Goal: Check status: Check status

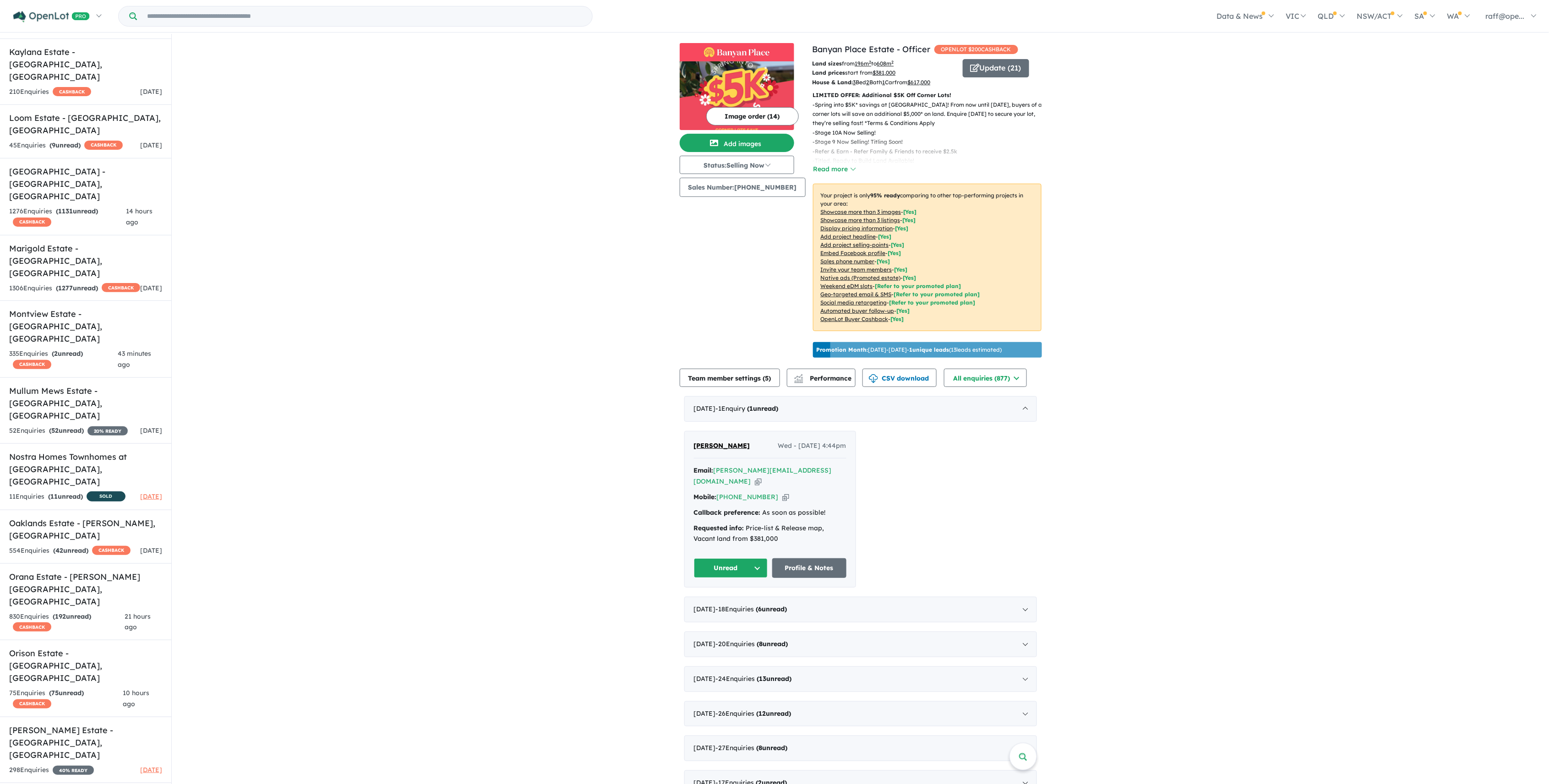
scroll to position [731, 0]
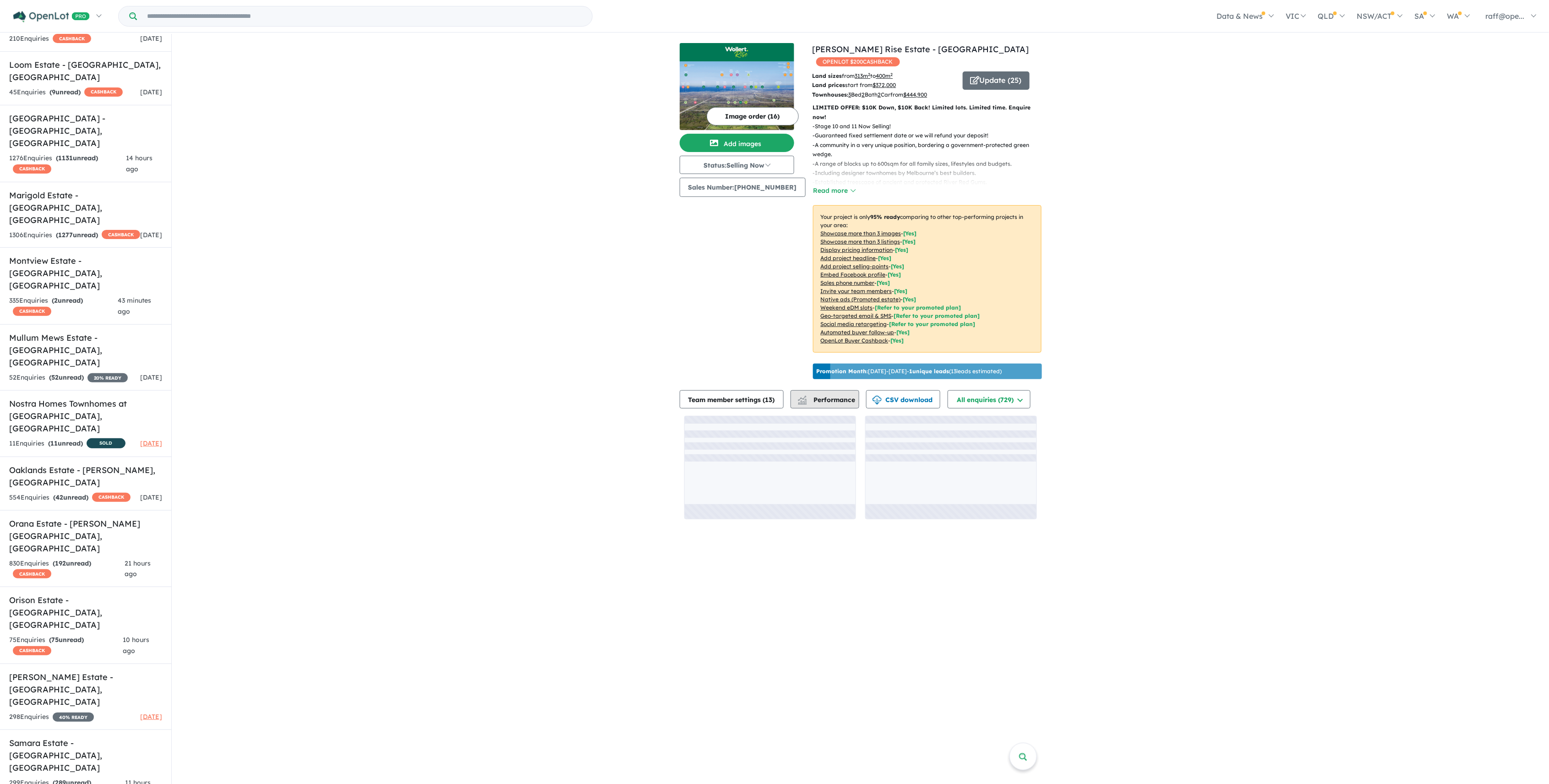
click at [828, 399] on span "Performance" at bounding box center [827, 399] width 57 height 8
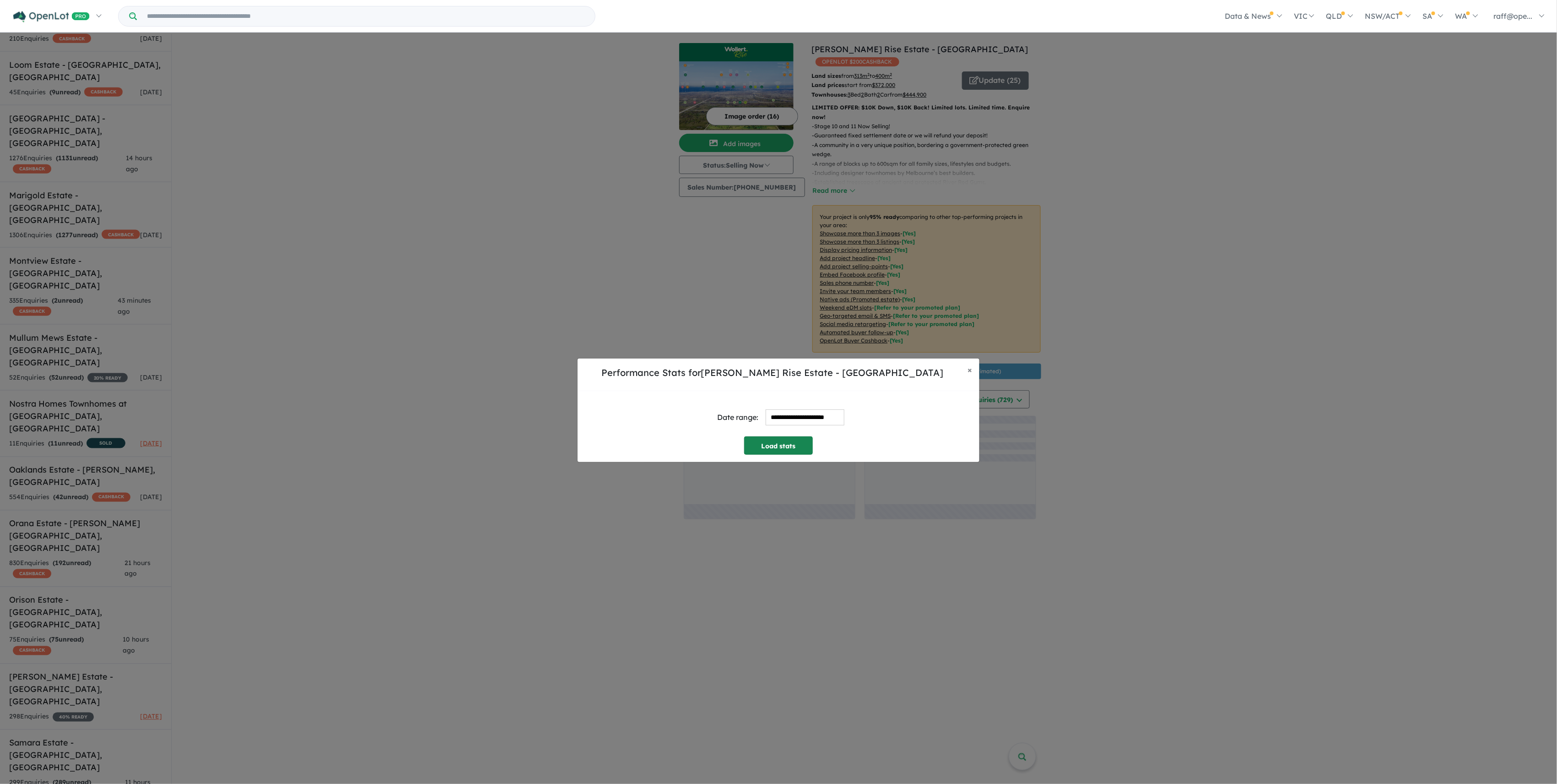
click at [772, 453] on button "Load stats" at bounding box center [778, 445] width 69 height 18
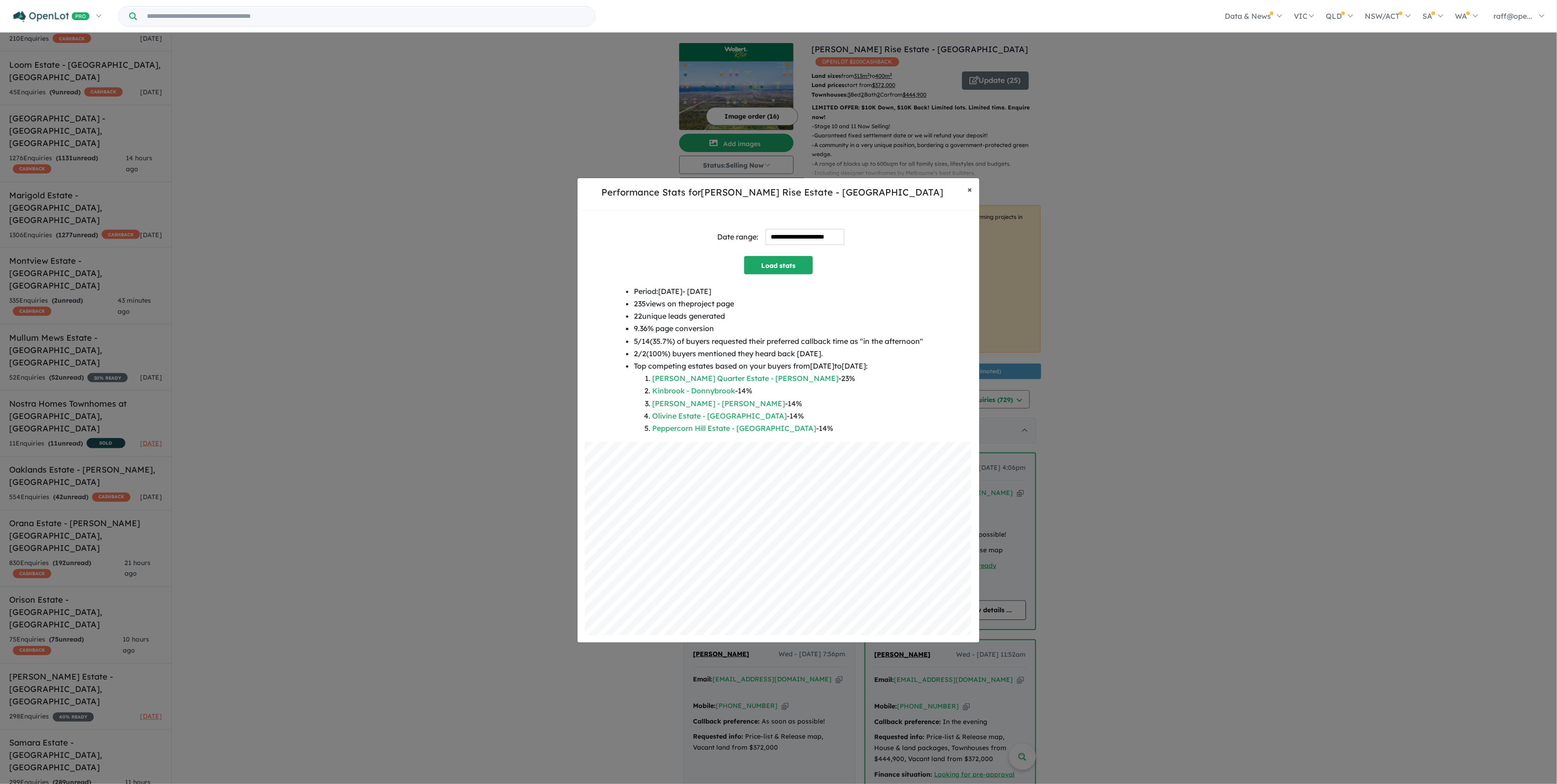
click at [971, 191] on span "×" at bounding box center [970, 189] width 5 height 10
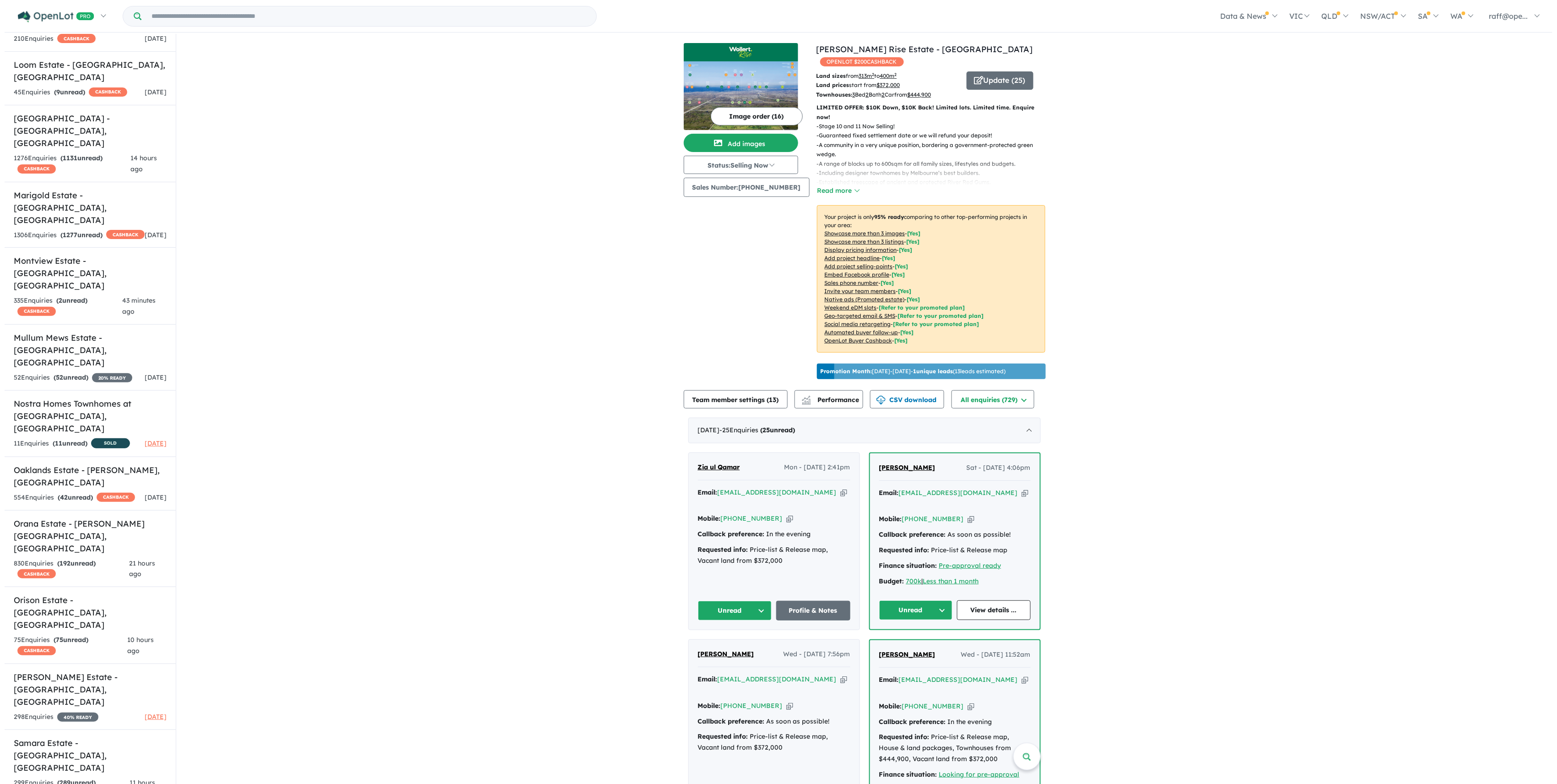
scroll to position [1, 0]
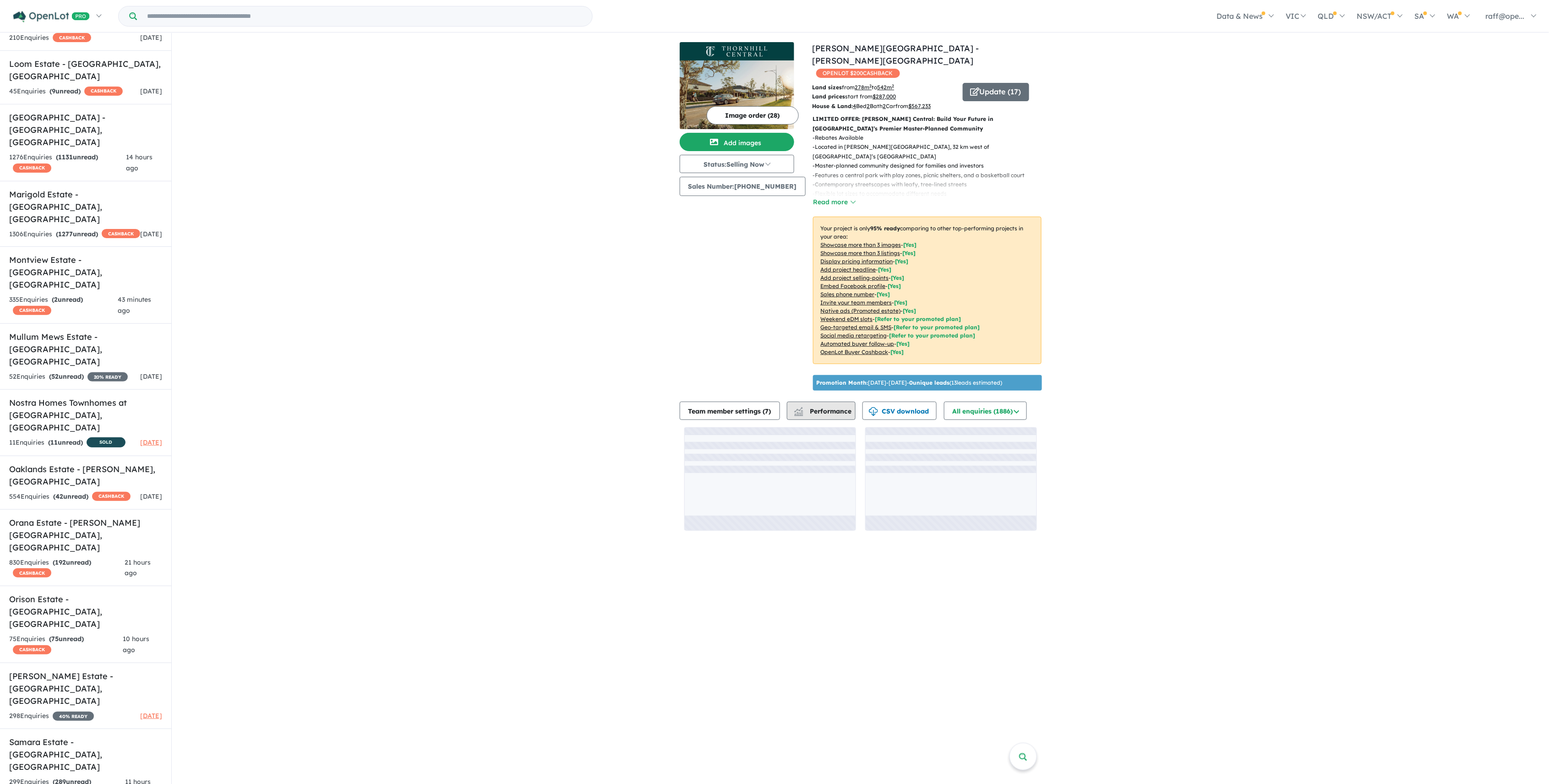
click at [846, 402] on button "Performance" at bounding box center [821, 410] width 69 height 18
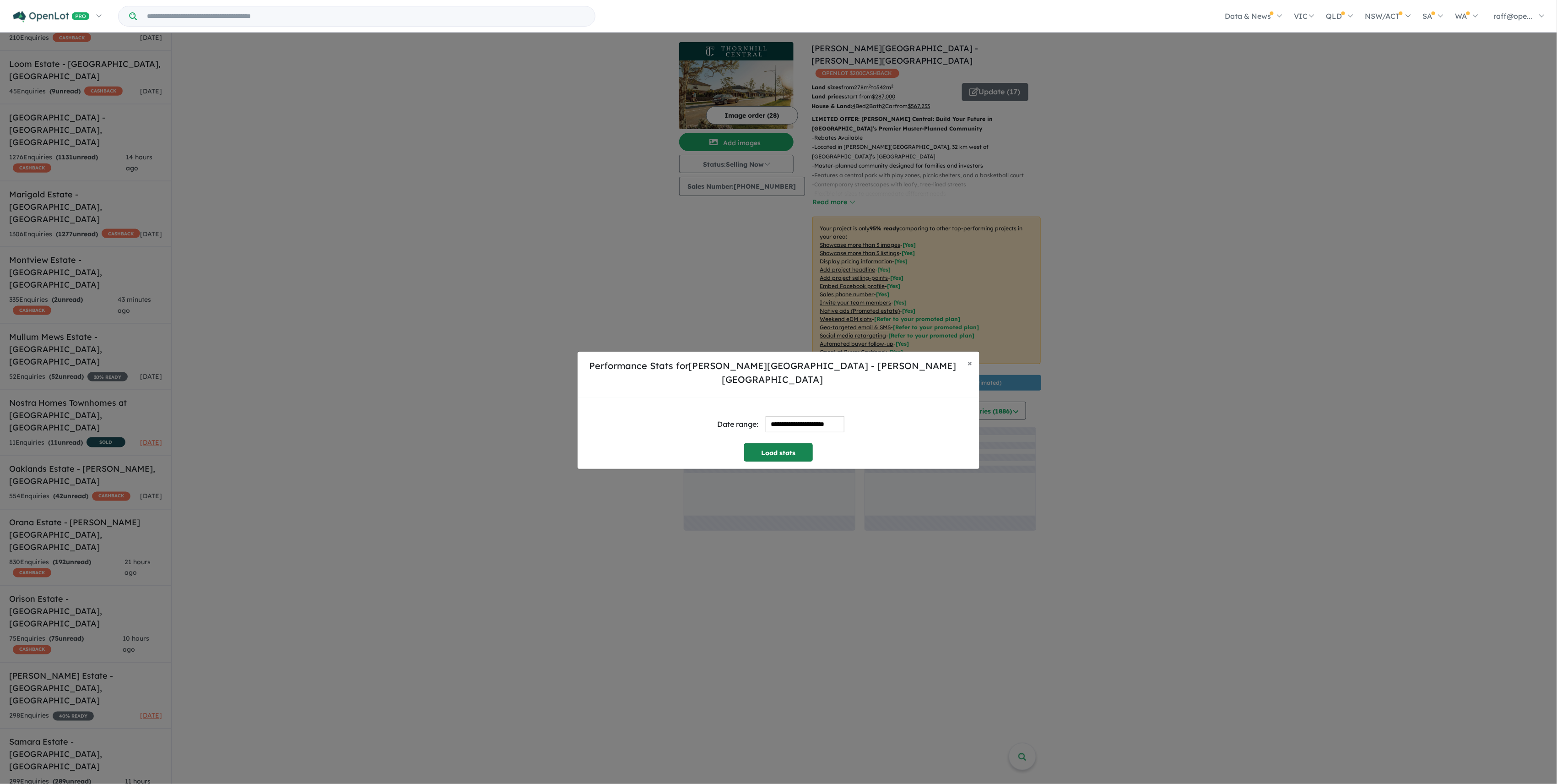
click at [767, 446] on button "Load stats" at bounding box center [778, 452] width 69 height 18
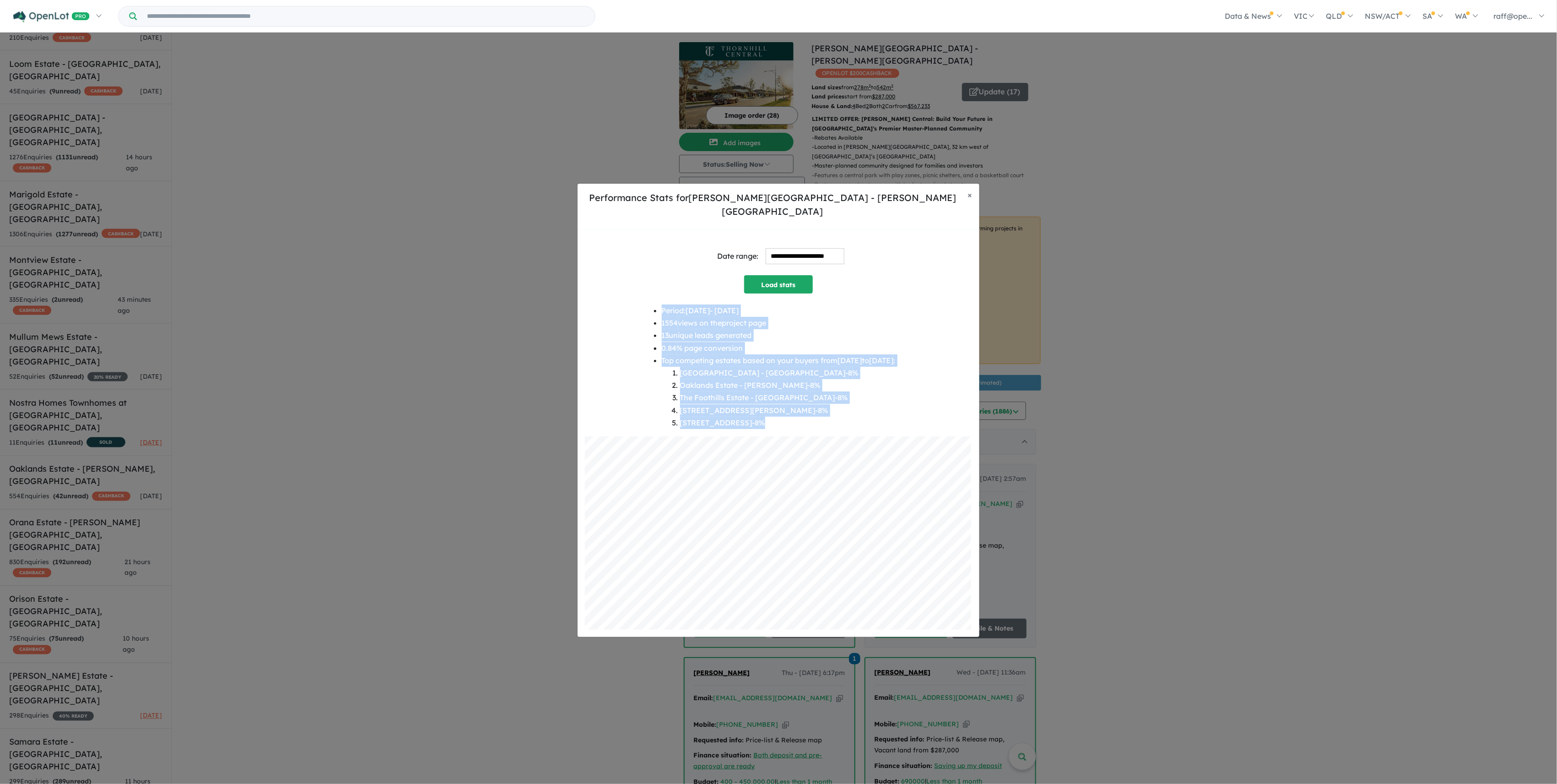
drag, startPoint x: 797, startPoint y: 420, endPoint x: 643, endPoint y: 305, distance: 192.2
click at [662, 305] on ul "Period: [DATE] - [DATE] 1554 views on the project page 13 unique leads generate…" at bounding box center [779, 367] width 234 height 124
copy ul "Period: [DATE] - [DATE] 1554 views on the project page 13 unique leads generate…"
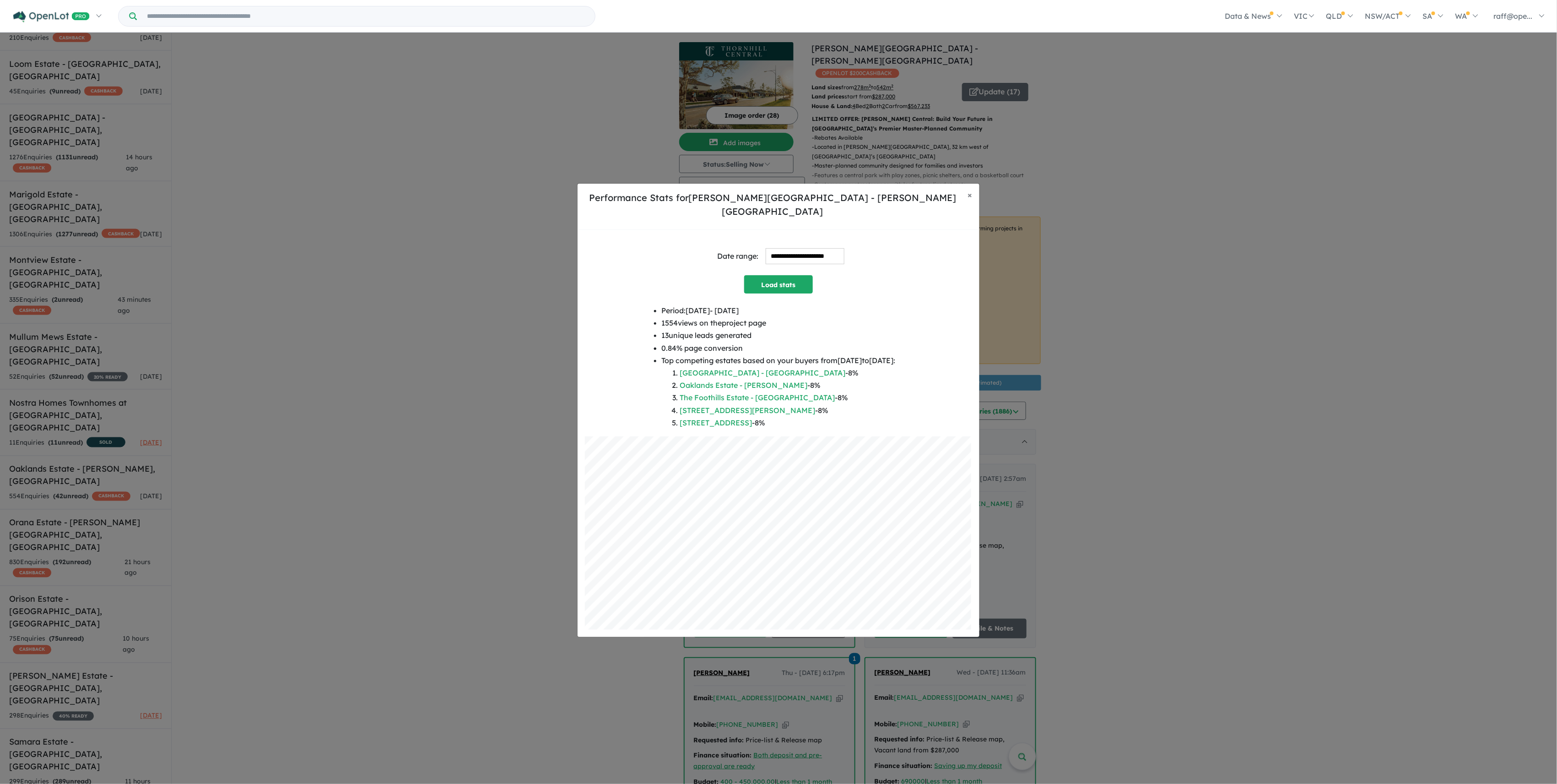
click at [781, 240] on div "**********" at bounding box center [778, 257] width 387 height 38
click at [779, 248] on input "**********" at bounding box center [805, 256] width 79 height 16
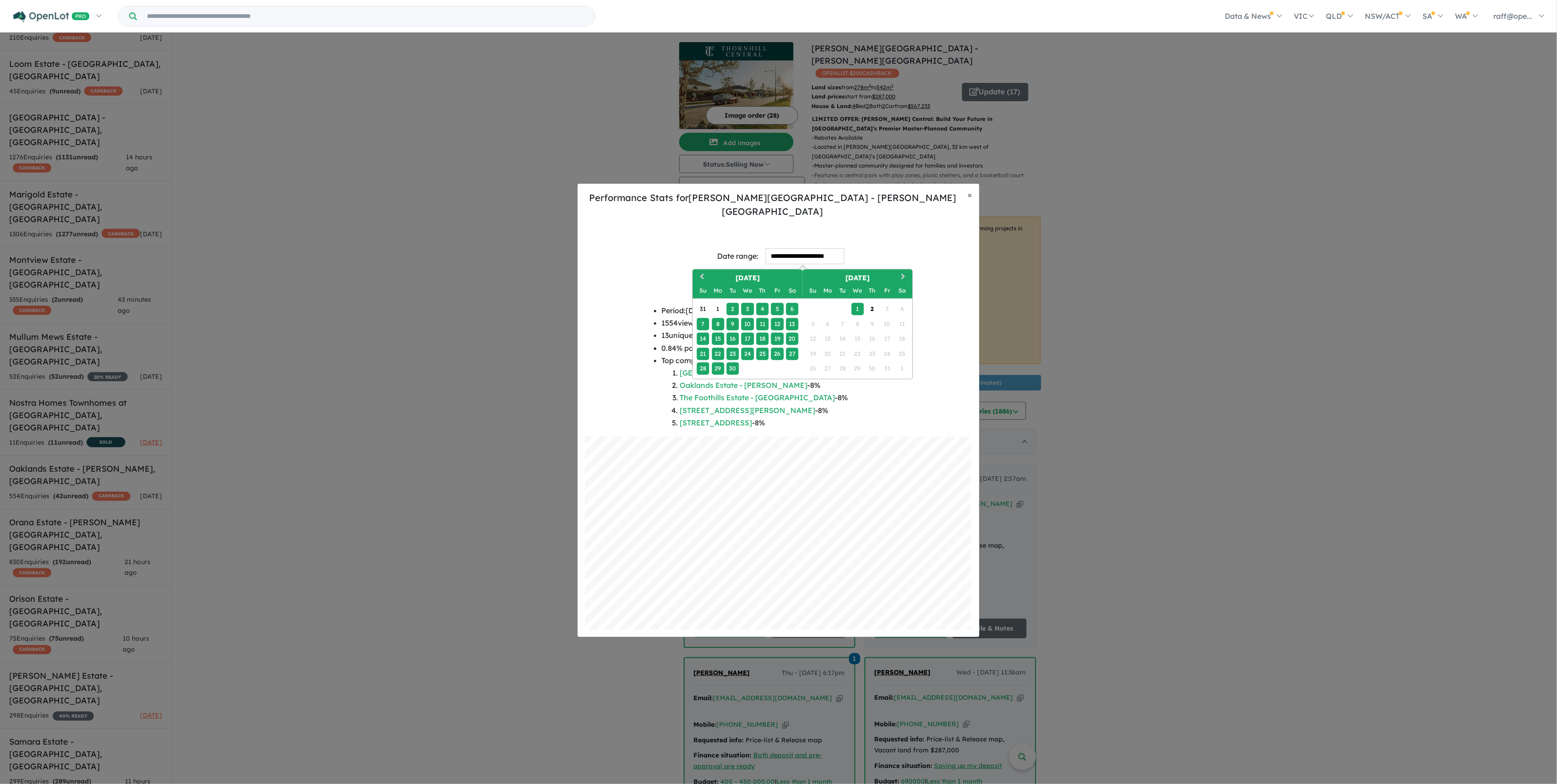
click at [745, 349] on div "24" at bounding box center [748, 354] width 13 height 13
